Goal: Task Accomplishment & Management: Manage account settings

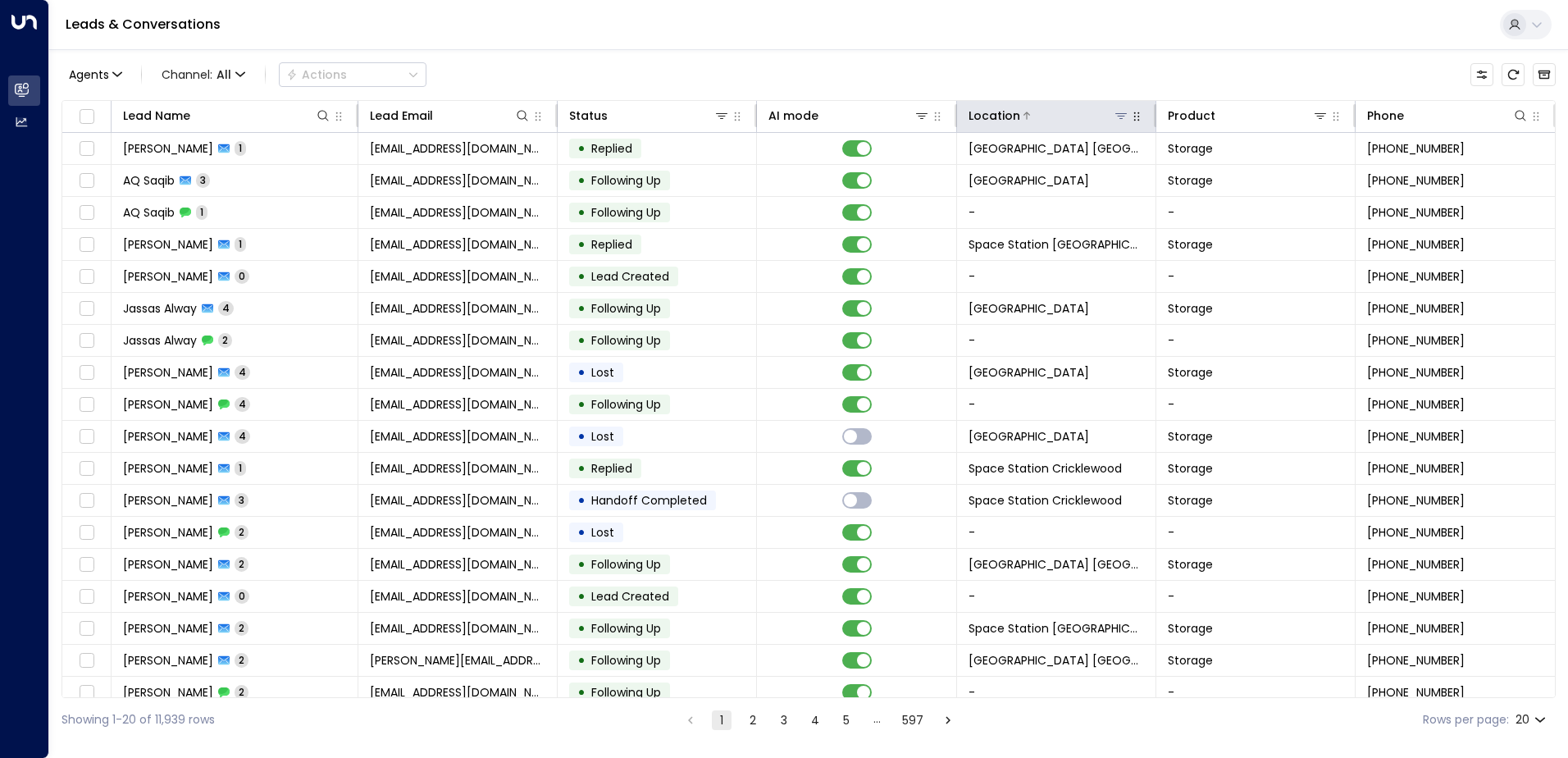
click at [1122, 113] on icon at bounding box center [1121, 116] width 12 height 6
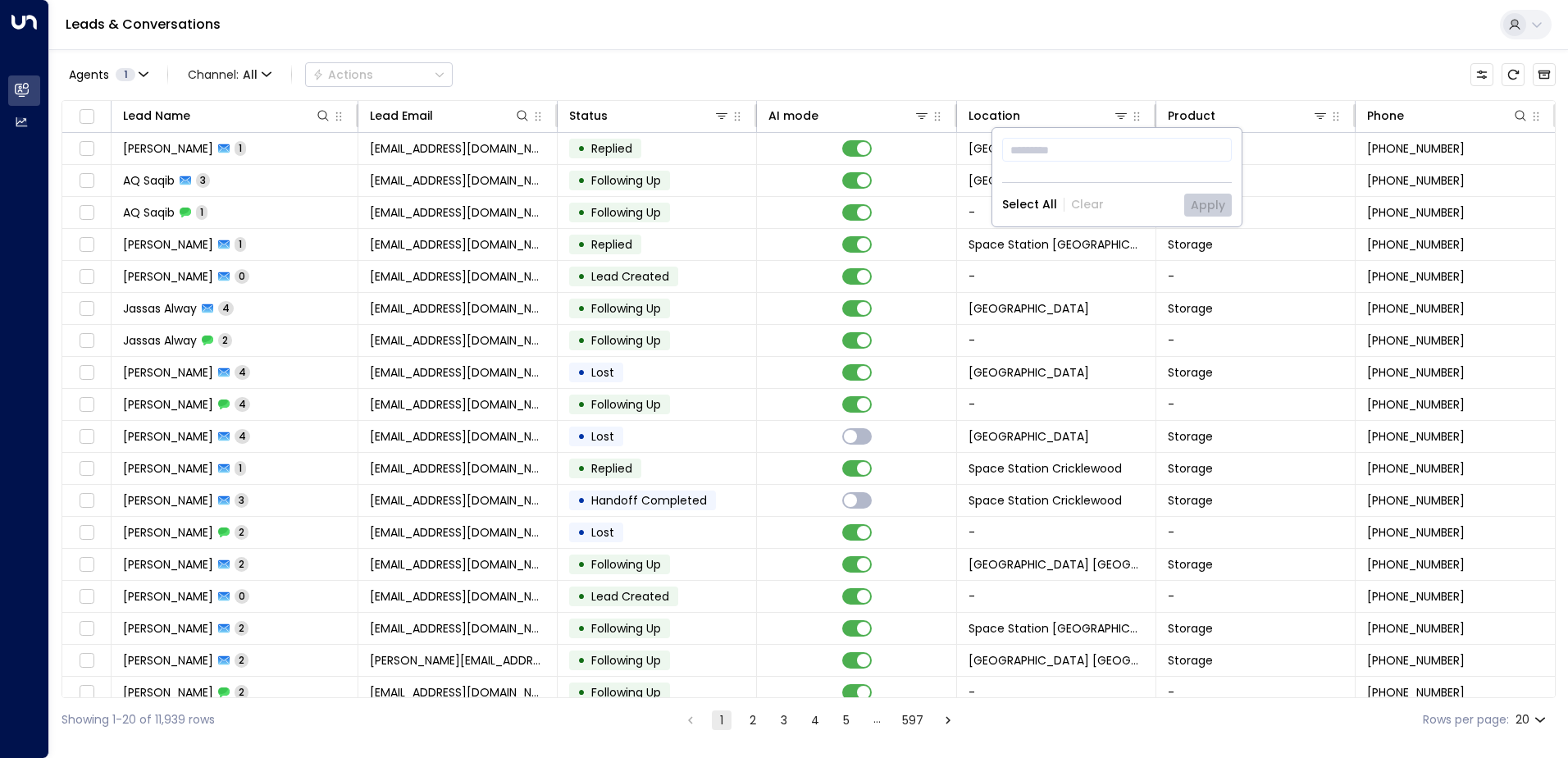
click at [1091, 32] on div "Leads & Conversations" at bounding box center [808, 25] width 1519 height 50
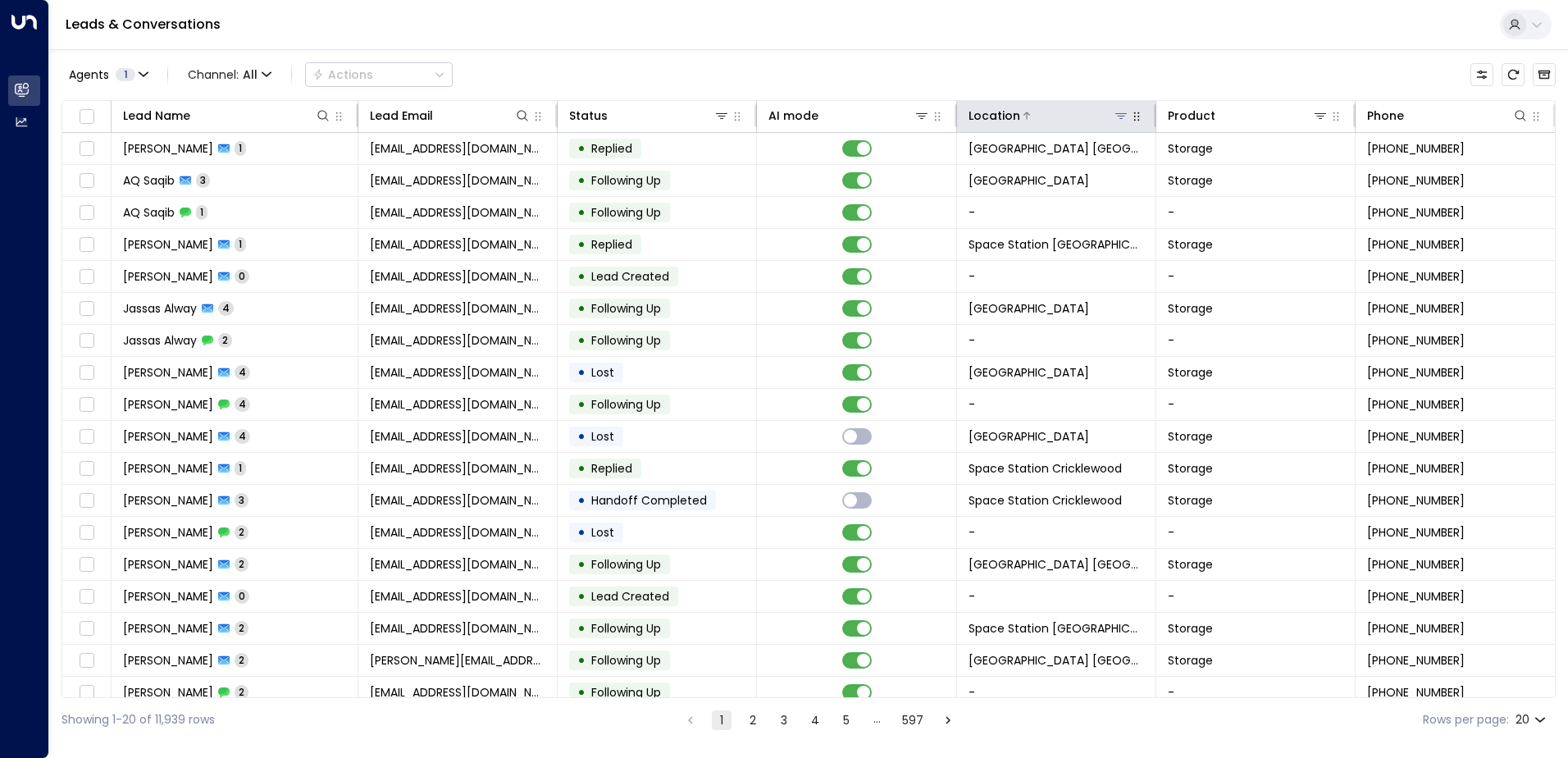
click at [1124, 116] on icon at bounding box center [1121, 115] width 13 height 13
click at [1118, 116] on icon at bounding box center [1121, 116] width 12 height 6
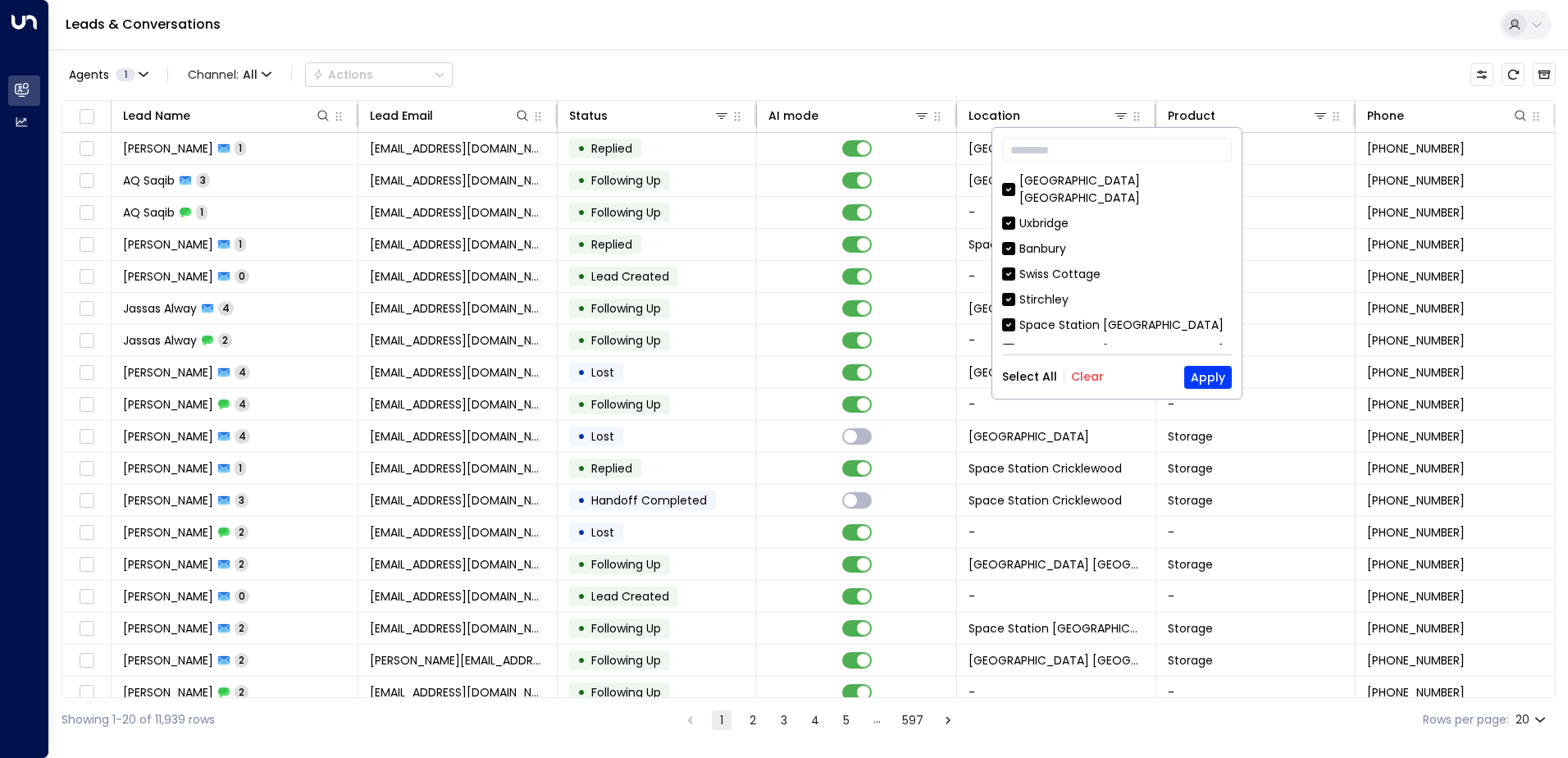
click at [1091, 371] on button "Clear" at bounding box center [1087, 376] width 33 height 13
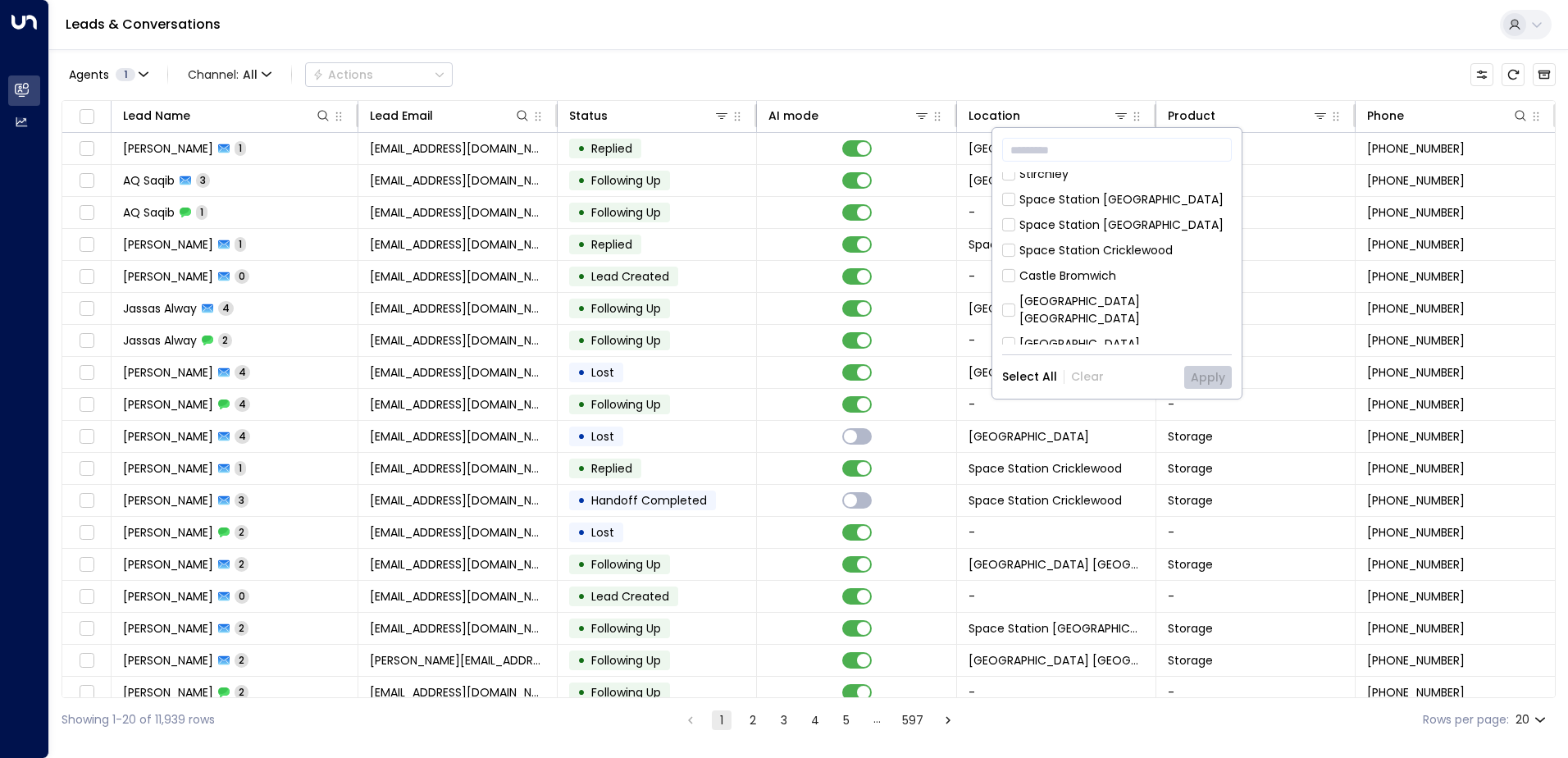
scroll to position [164, 0]
click at [1142, 254] on div "[GEOGRAPHIC_DATA] [GEOGRAPHIC_DATA]" at bounding box center [1126, 271] width 212 height 35
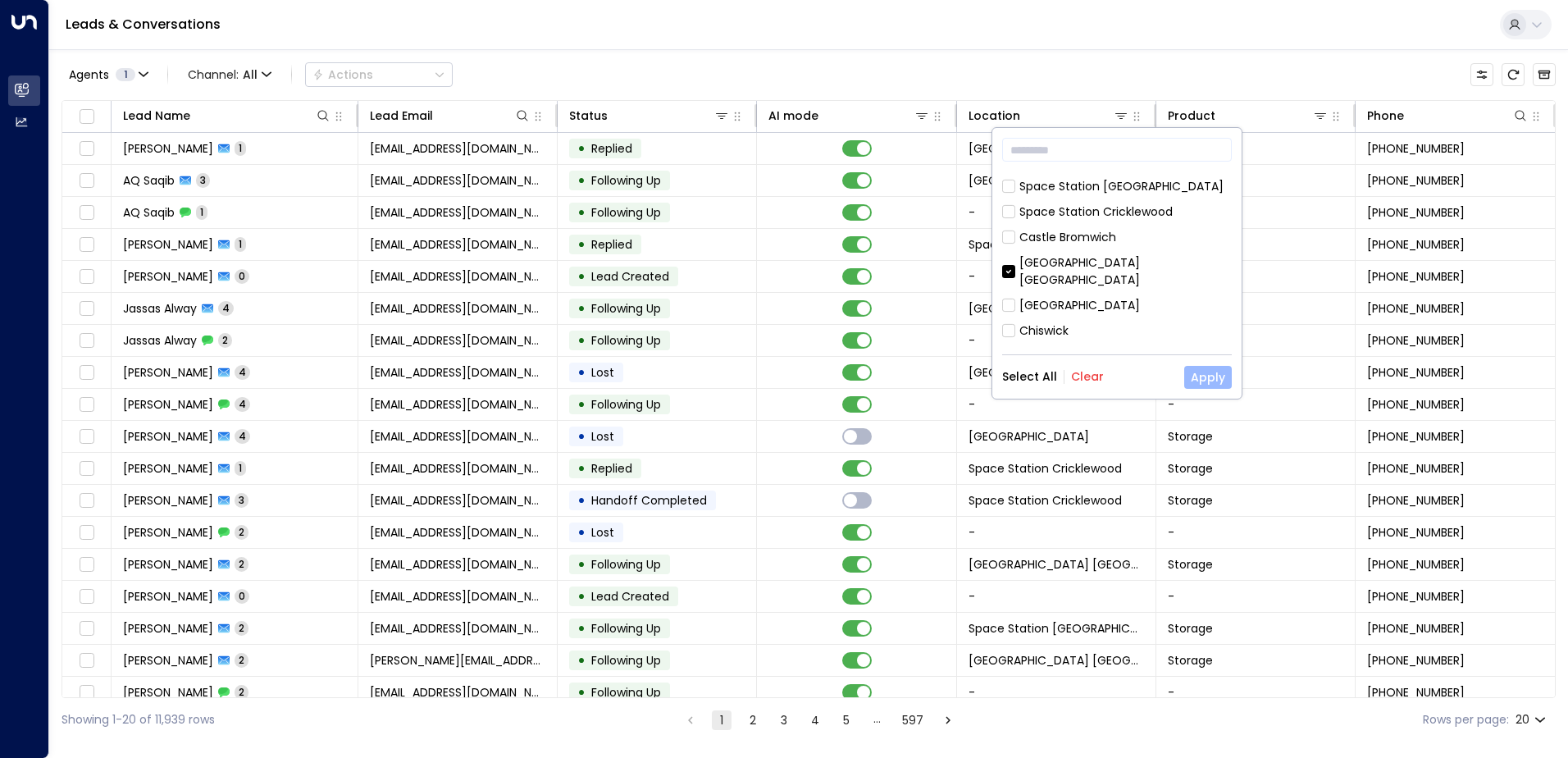
click at [1212, 368] on button "Apply" at bounding box center [1209, 376] width 48 height 23
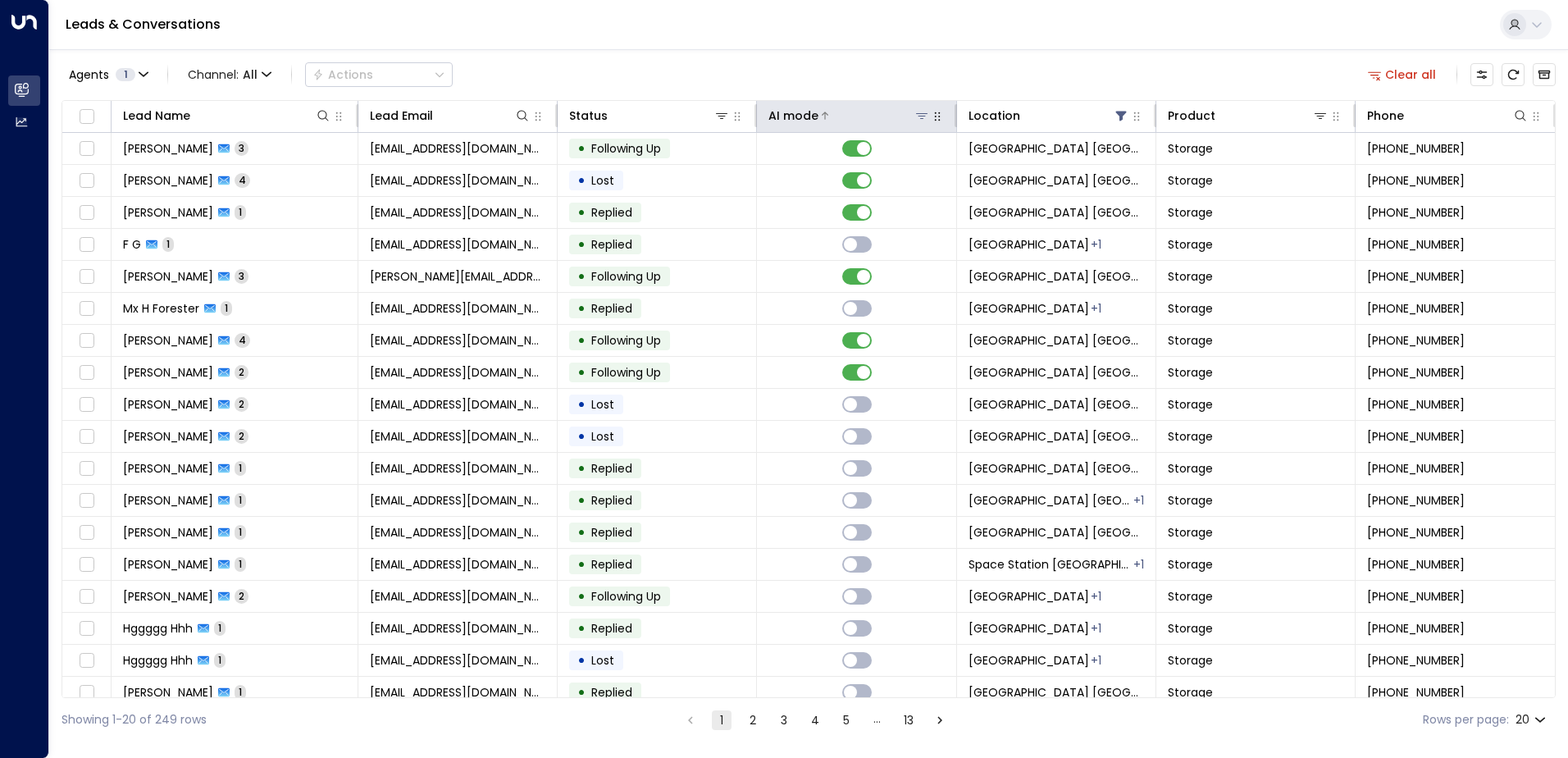
click at [780, 111] on div "AI mode" at bounding box center [793, 115] width 50 height 20
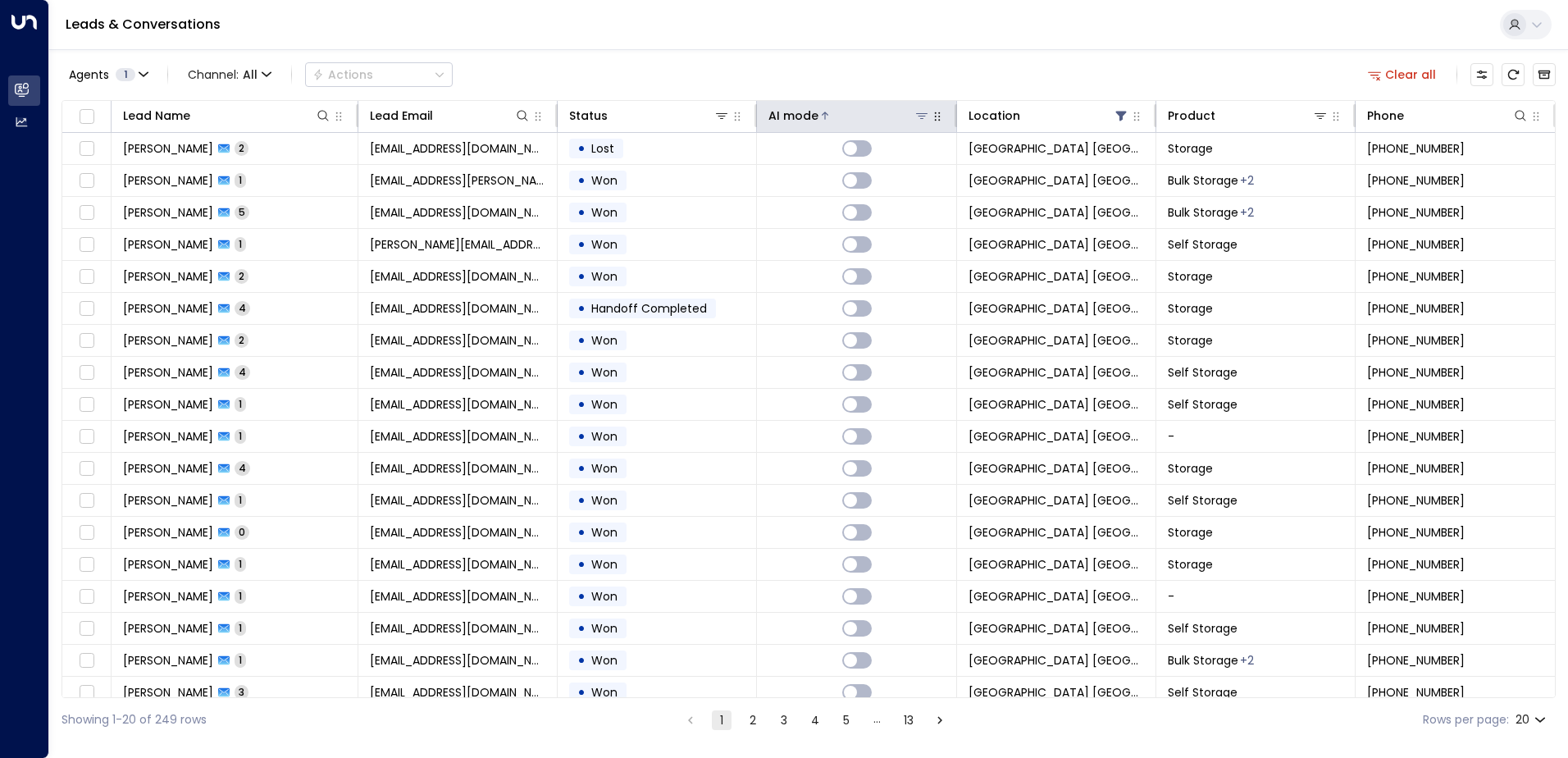
click at [780, 111] on div "AI mode" at bounding box center [793, 115] width 50 height 20
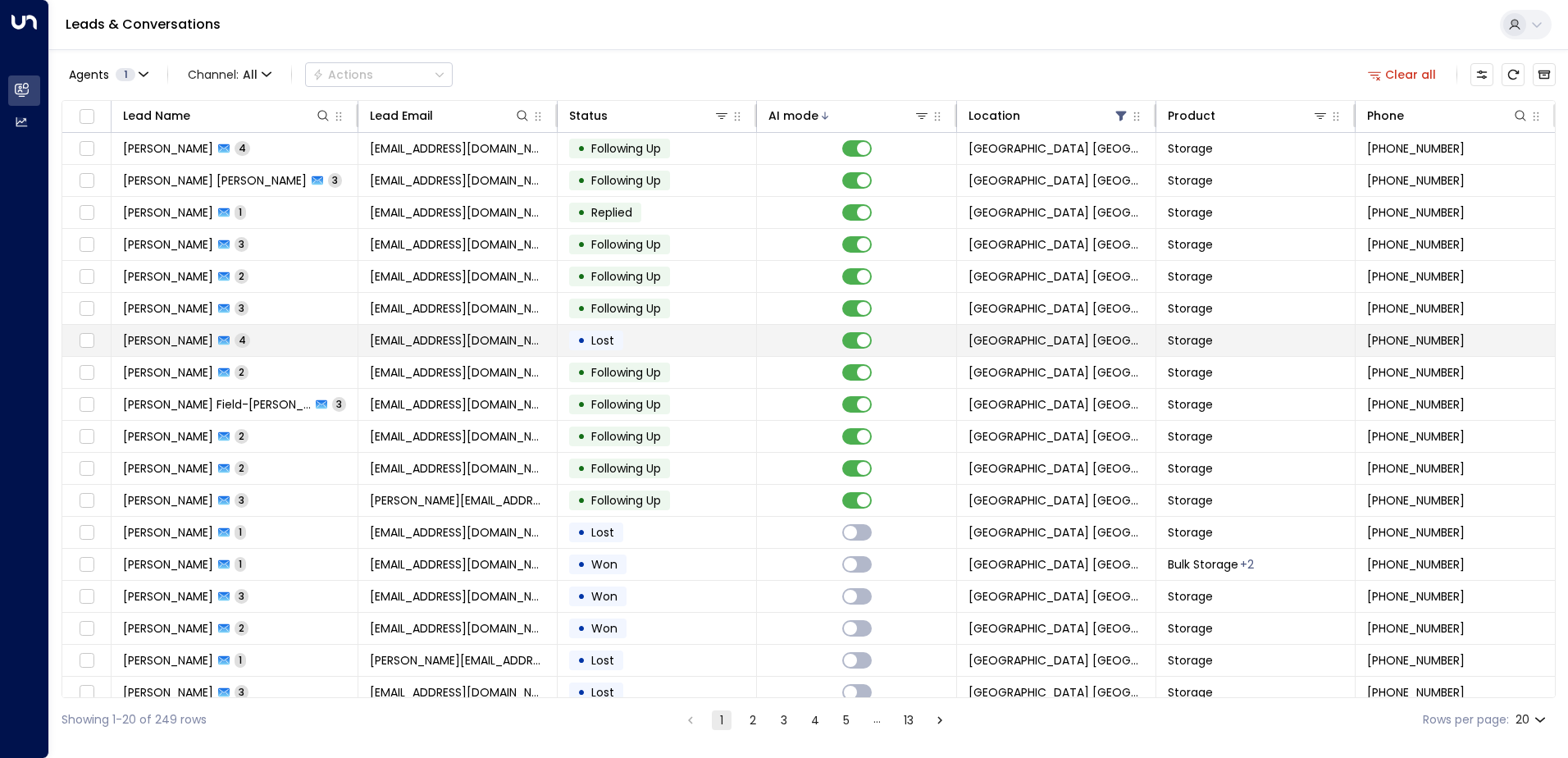
click at [711, 347] on td "• Lost" at bounding box center [657, 340] width 200 height 31
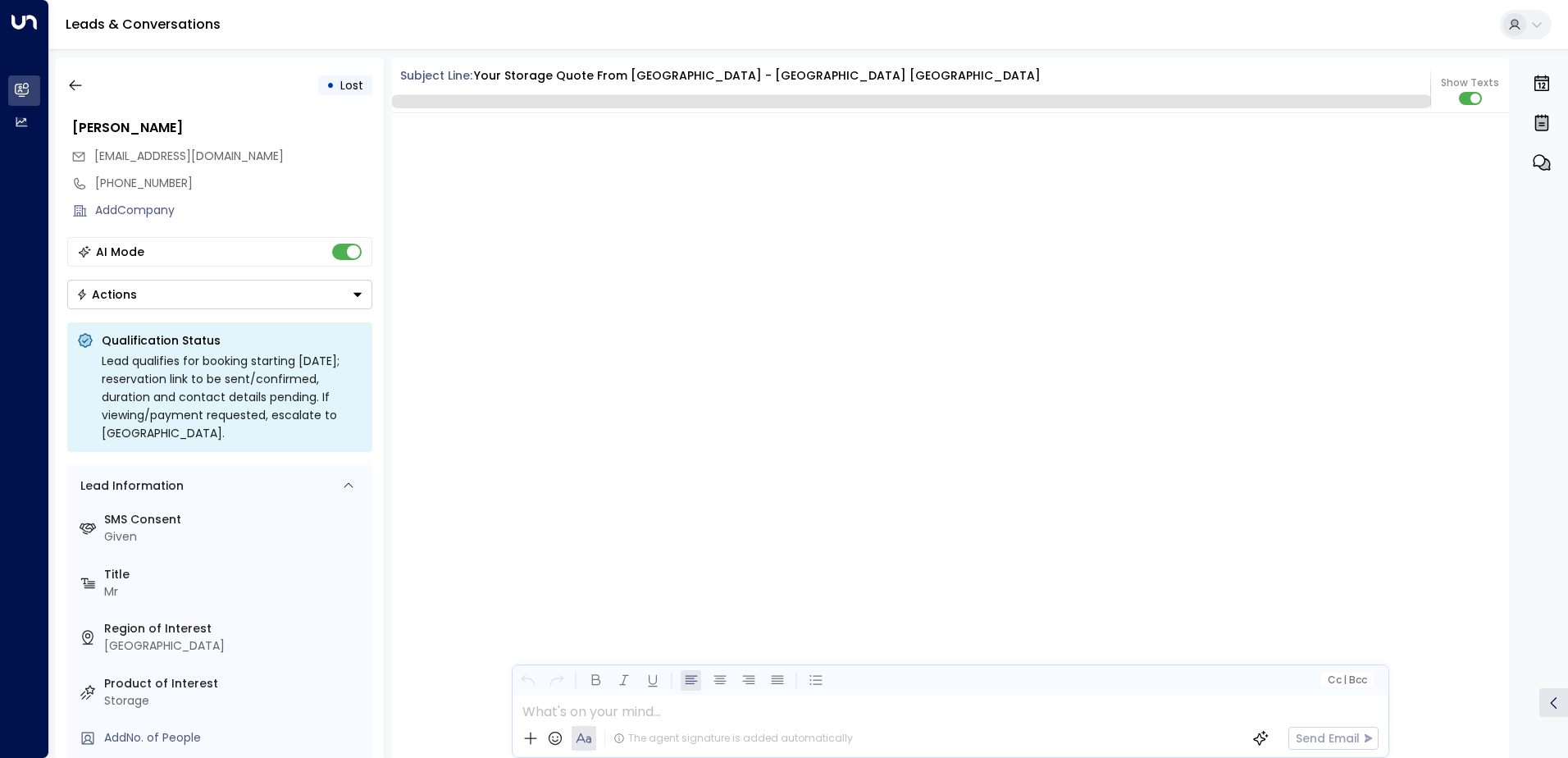
scroll to position [2335, 0]
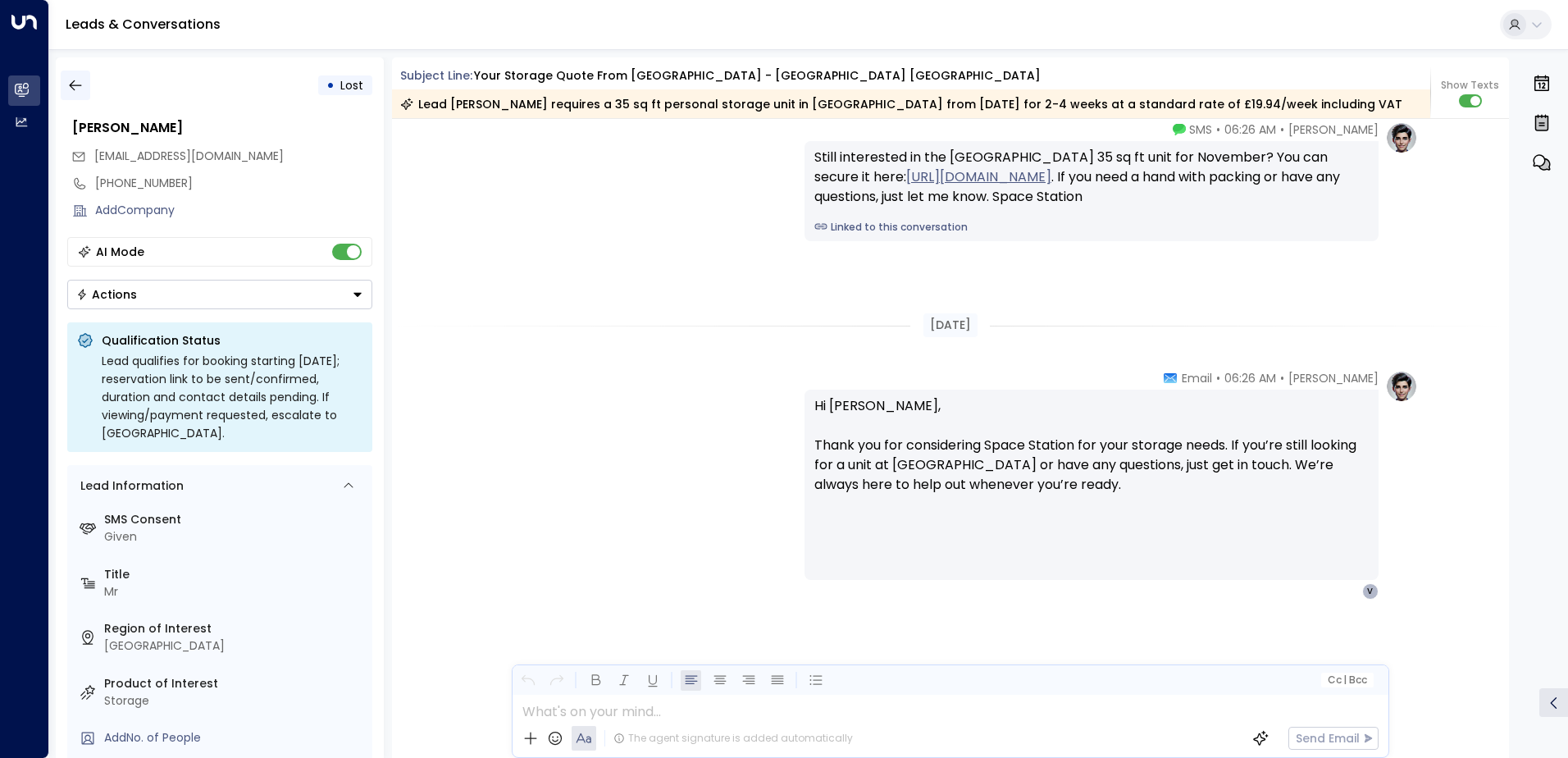
click at [85, 89] on button "button" at bounding box center [75, 85] width 30 height 30
